Goal: Transaction & Acquisition: Subscribe to service/newsletter

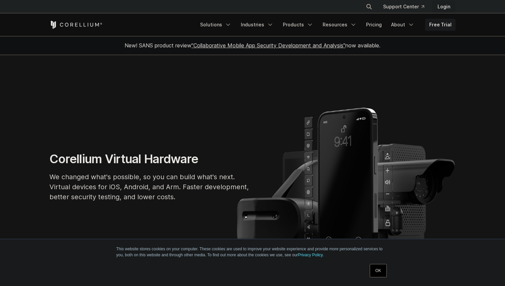
click at [445, 6] on link "Login" at bounding box center [443, 7] width 23 height 12
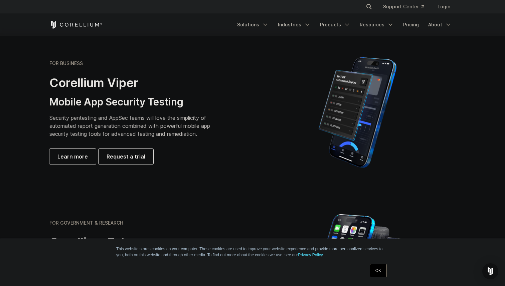
scroll to position [119, 0]
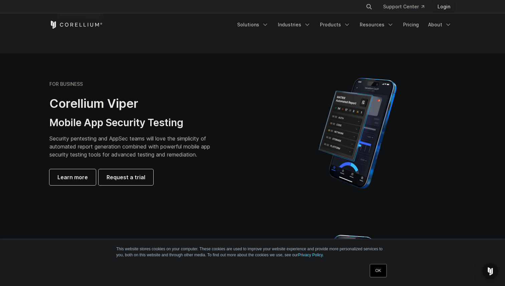
click at [443, 5] on link "Login" at bounding box center [443, 7] width 23 height 12
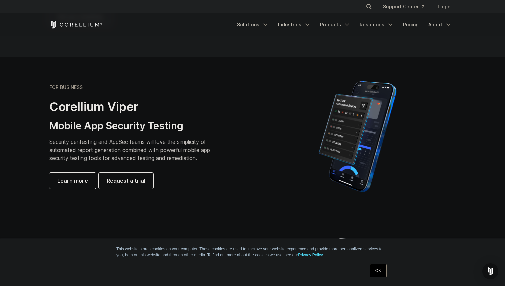
scroll to position [121, 0]
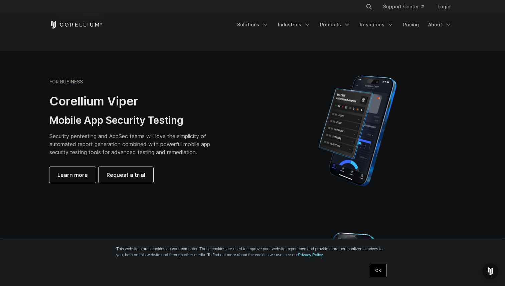
click at [377, 266] on link "OK" at bounding box center [378, 270] width 17 height 13
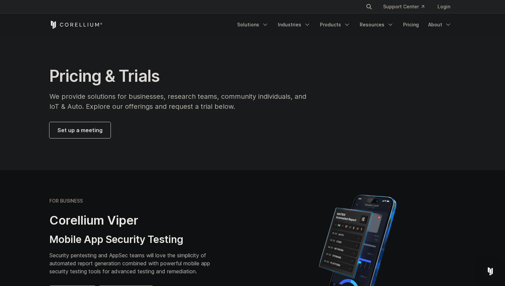
scroll to position [0, 0]
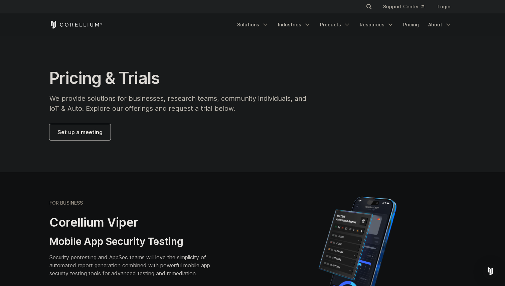
click at [98, 130] on span "Set up a meeting" at bounding box center [79, 132] width 45 height 8
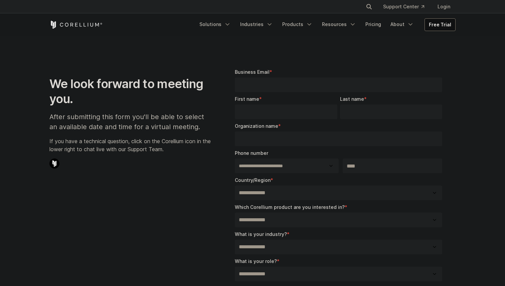
select select "**"
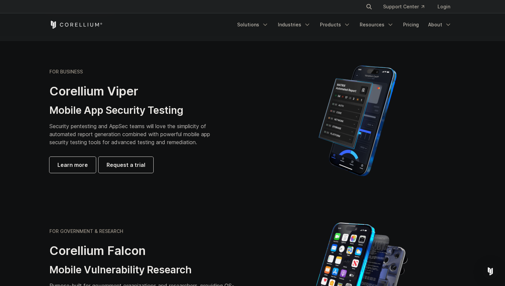
scroll to position [134, 0]
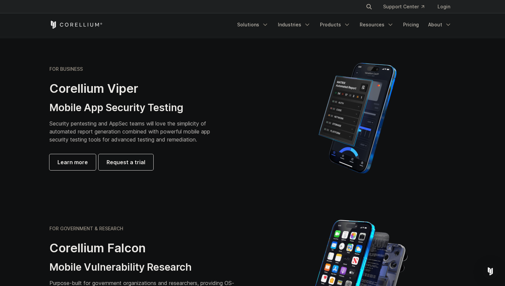
click at [122, 162] on span "Request a trial" at bounding box center [126, 162] width 39 height 8
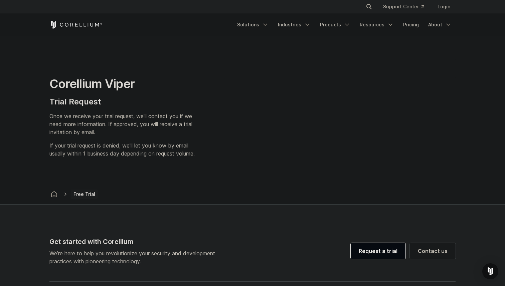
select select "**"
